Goal: Task Accomplishment & Management: Complete application form

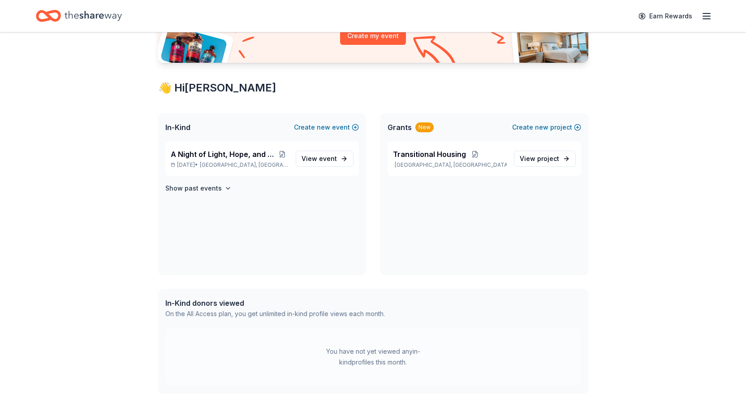
scroll to position [134, 0]
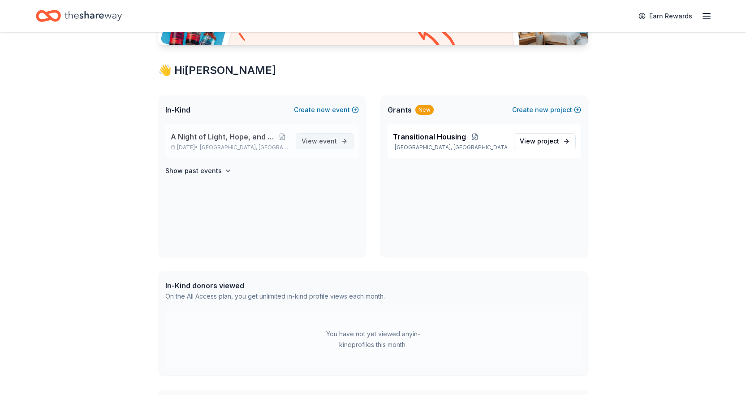
click at [326, 133] on link "View event" at bounding box center [325, 141] width 58 height 16
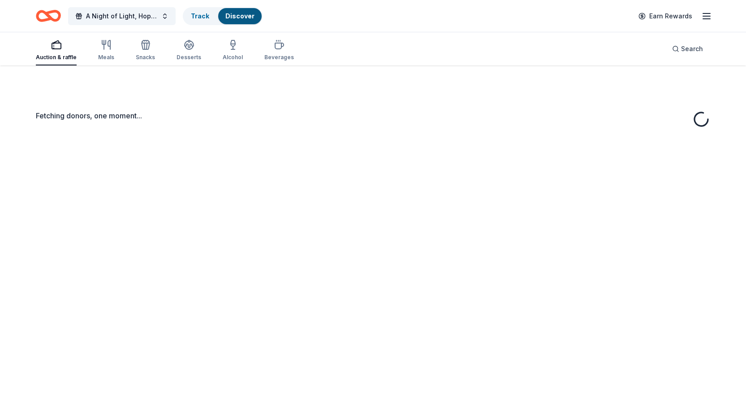
click at [324, 138] on div "Fetching donors, one moment..." at bounding box center [373, 262] width 746 height 395
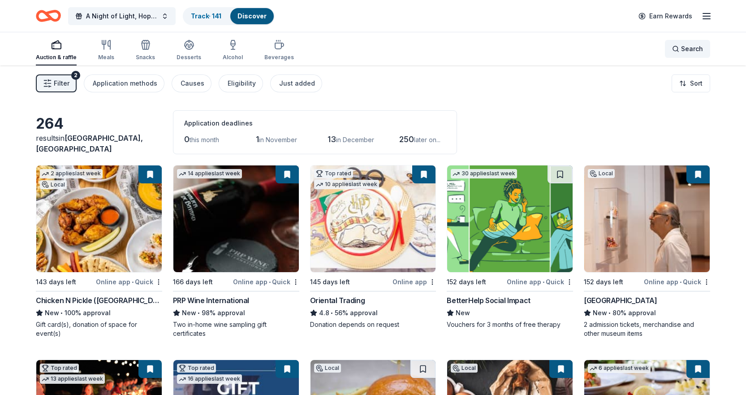
click at [679, 51] on div "Search" at bounding box center [687, 48] width 31 height 11
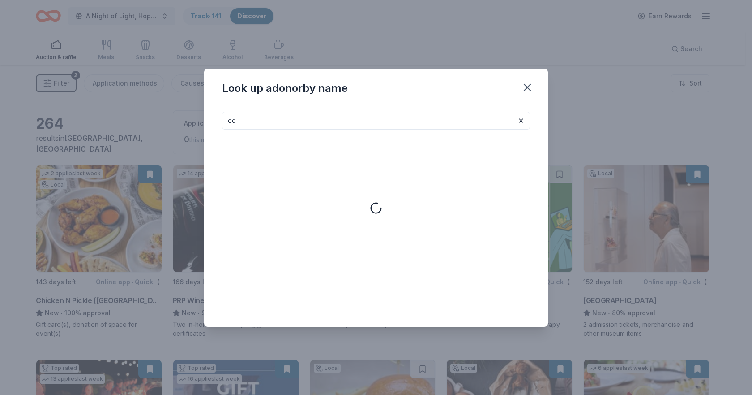
type input "o"
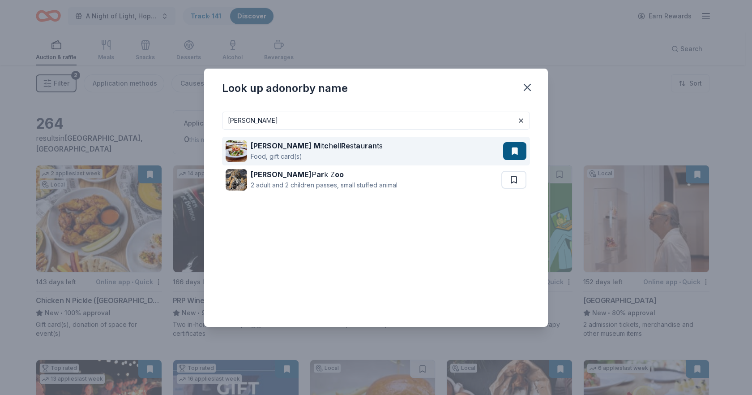
click at [417, 150] on div "[PERSON_NAME] M it c h e ll Re st a u ran ts Food, gift card(s)" at bounding box center [365, 151] width 278 height 29
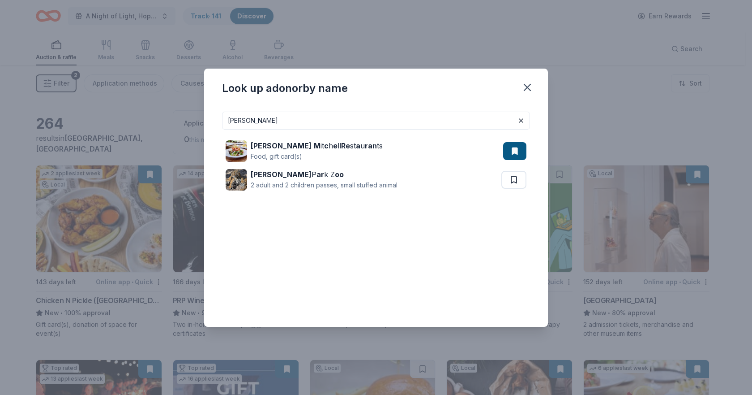
drag, startPoint x: 435, startPoint y: 120, endPoint x: 213, endPoint y: 119, distance: 221.7
click at [213, 119] on div "[PERSON_NAME] M it c h e ll Re st a u ran ts Food, gift card(s) [PERSON_NAME] P…" at bounding box center [376, 215] width 344 height 222
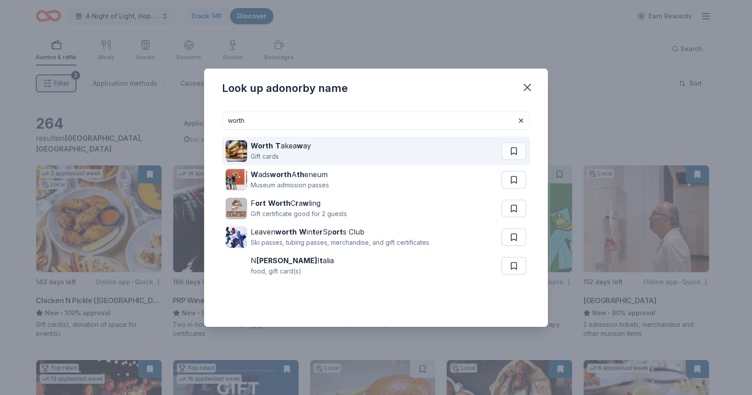
type input "worth"
click at [267, 142] on strong "Worth" at bounding box center [262, 145] width 22 height 9
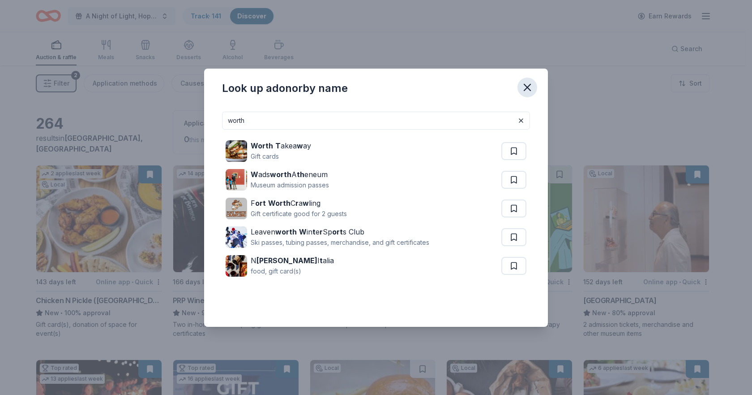
click at [532, 89] on icon "button" at bounding box center [527, 87] width 13 height 13
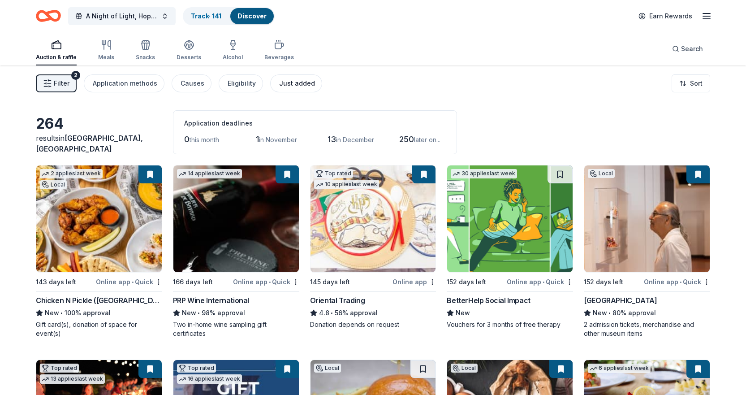
click at [296, 77] on button "Just added" at bounding box center [296, 83] width 52 height 18
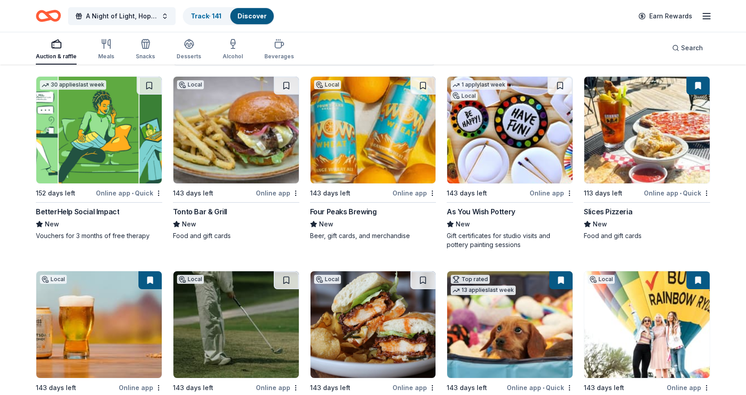
scroll to position [90, 0]
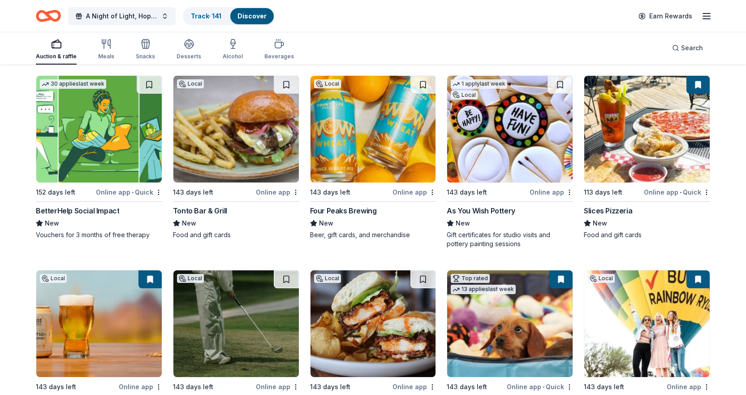
click at [498, 147] on img at bounding box center [509, 129] width 125 height 107
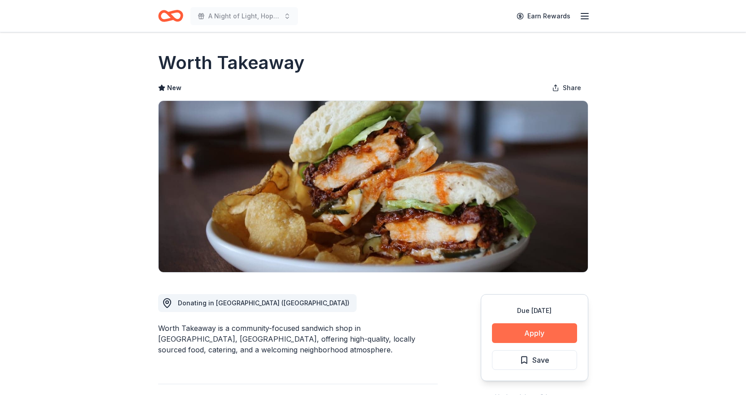
click at [544, 334] on button "Apply" at bounding box center [534, 333] width 85 height 20
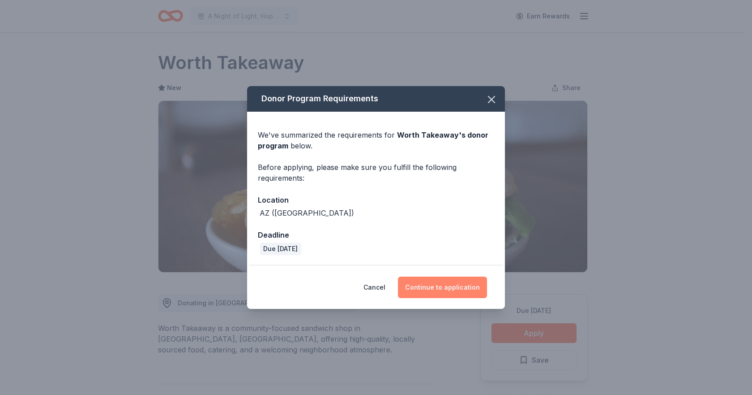
click at [454, 281] on button "Continue to application" at bounding box center [442, 286] width 89 height 21
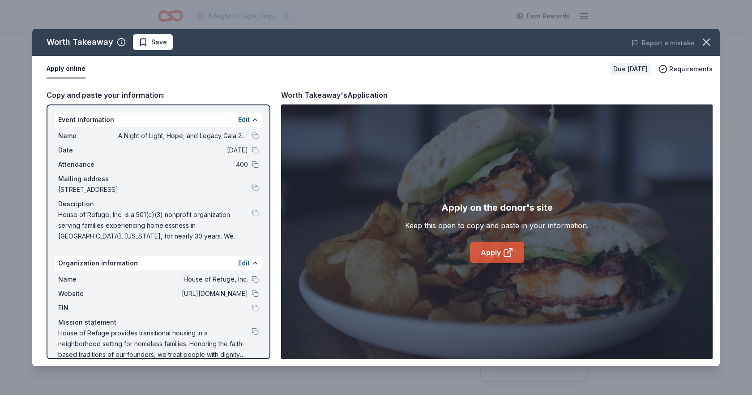
click at [496, 249] on link "Apply" at bounding box center [497, 251] width 54 height 21
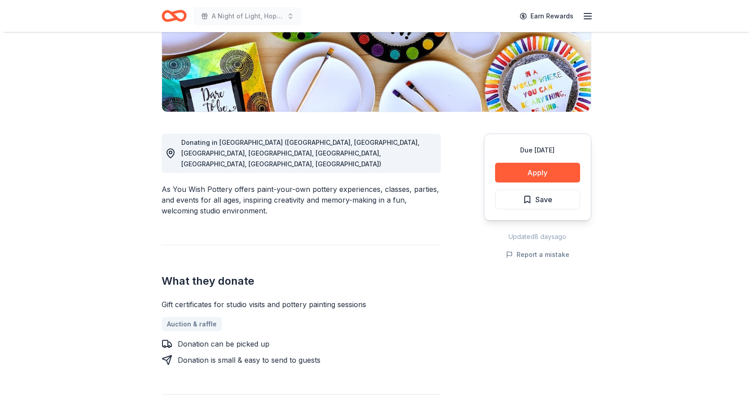
scroll to position [134, 0]
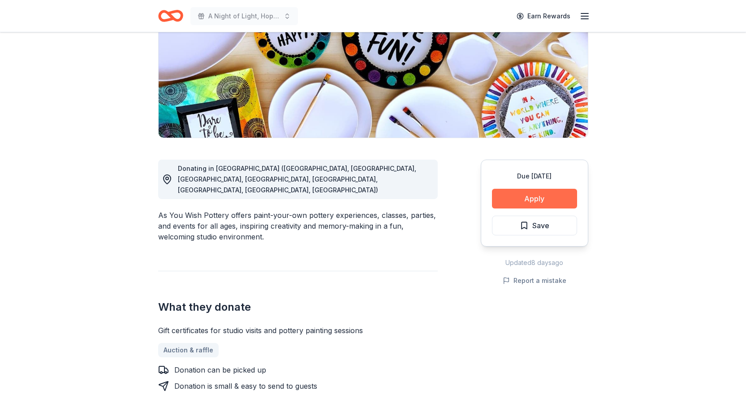
click at [548, 195] on button "Apply" at bounding box center [534, 199] width 85 height 20
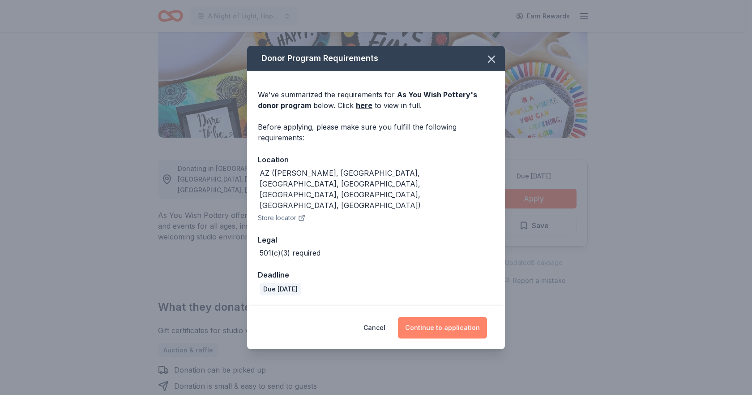
click at [425, 320] on button "Continue to application" at bounding box center [442, 327] width 89 height 21
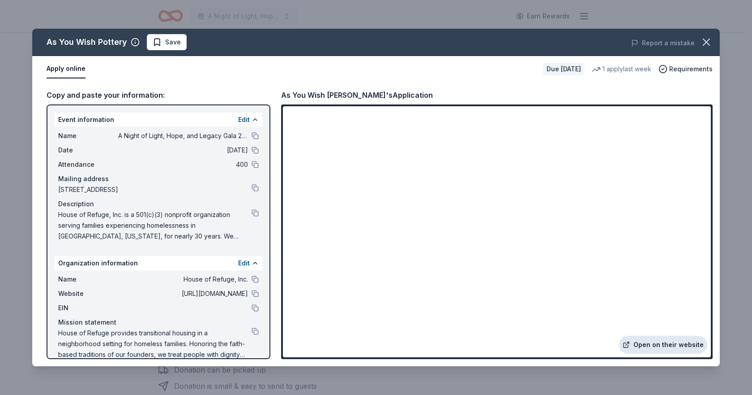
click at [664, 349] on link "Open on their website" at bounding box center [663, 344] width 88 height 18
